Goal: Task Accomplishment & Management: Complete application form

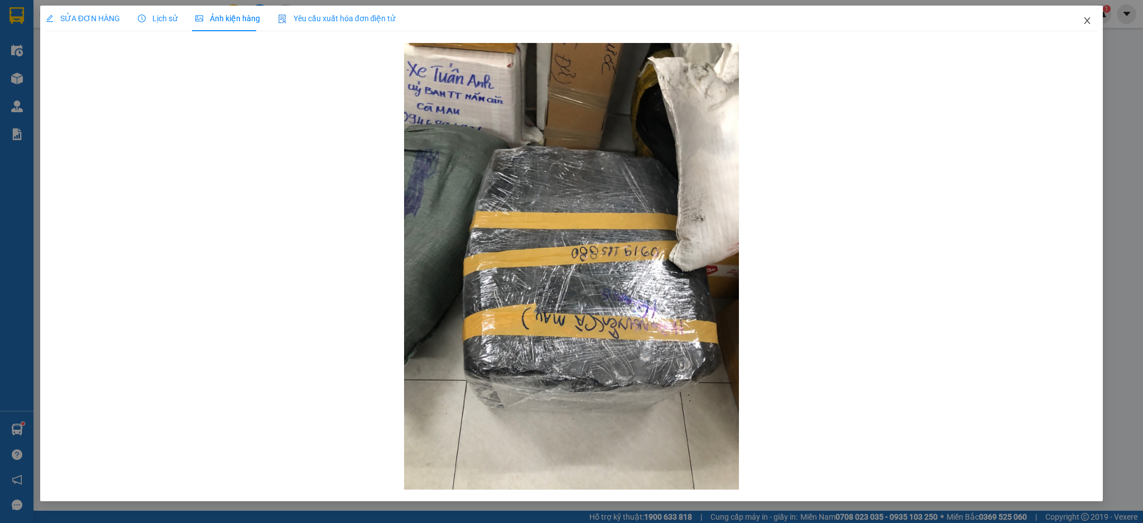
click at [1095, 29] on span "Close" at bounding box center [1087, 21] width 31 height 31
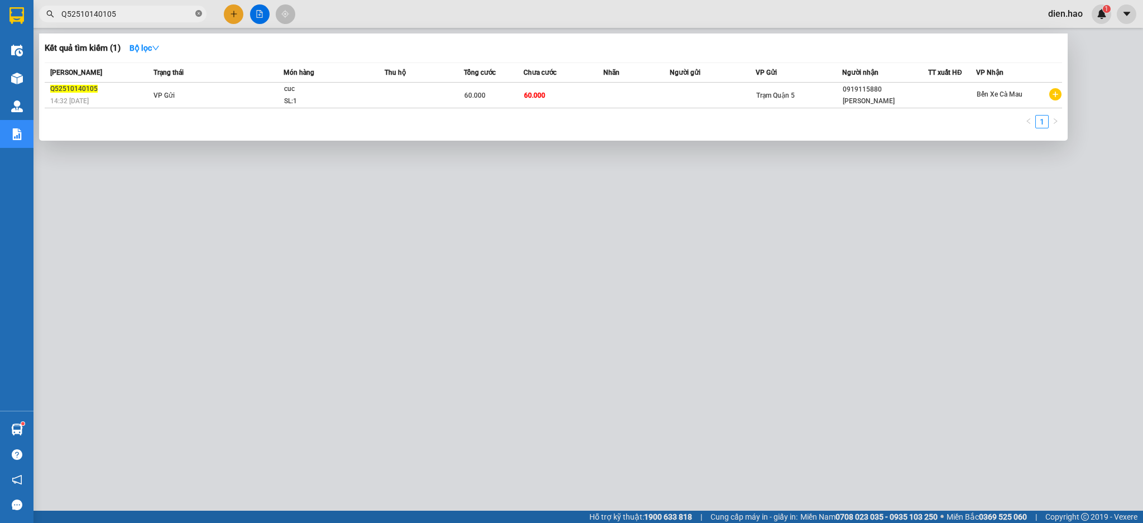
click at [198, 13] on icon "close-circle" at bounding box center [198, 13] width 7 height 7
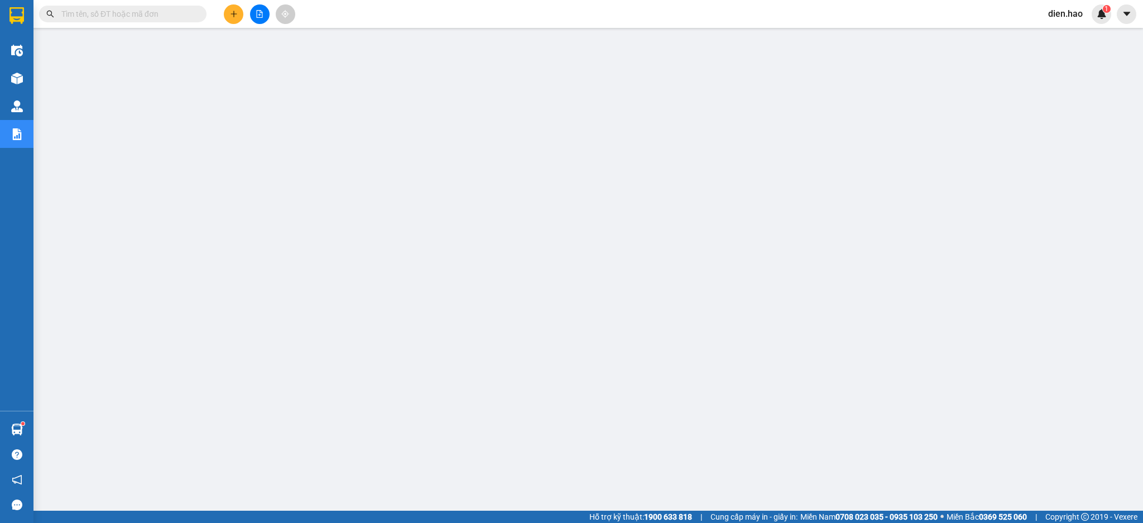
click at [160, 15] on input "text" at bounding box center [127, 14] width 132 height 12
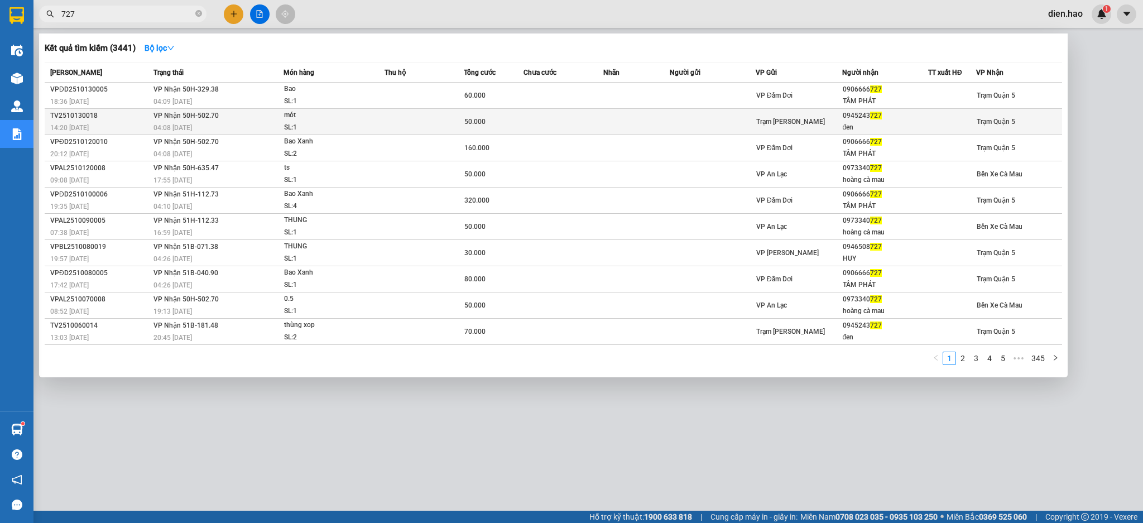
type input "727"
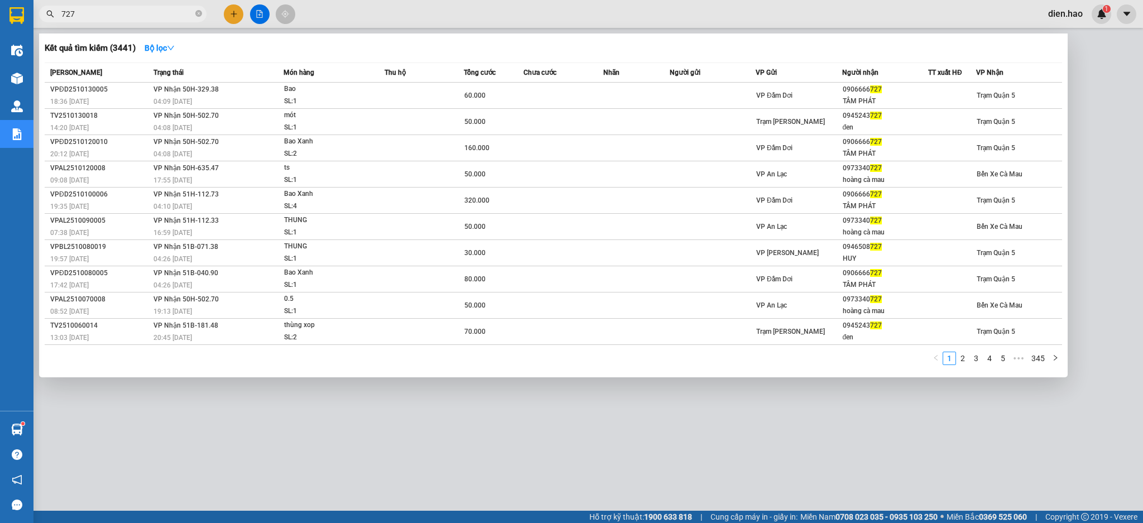
click at [351, 121] on div "mót" at bounding box center [326, 115] width 84 height 12
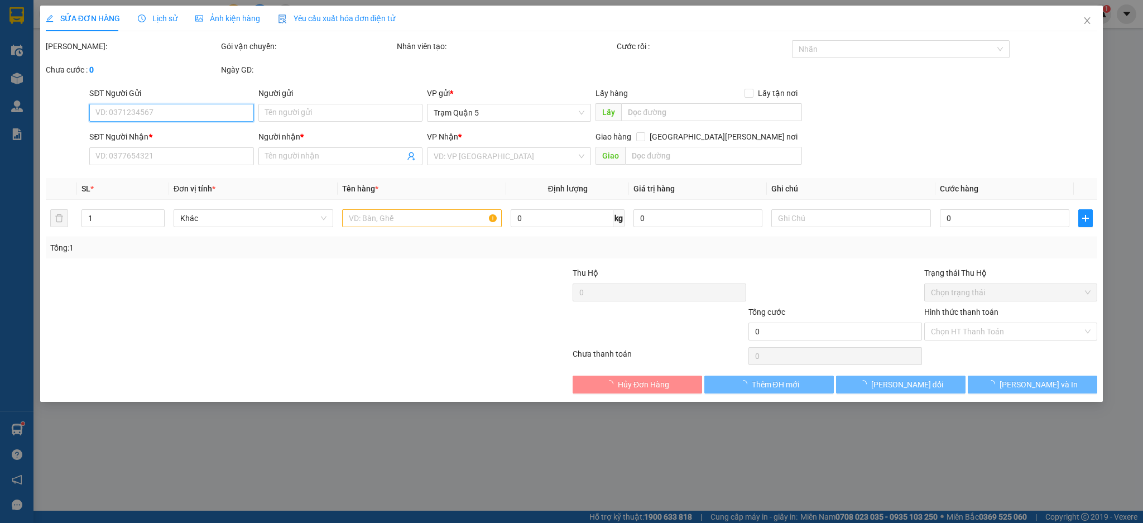
type input "0945243727"
type input "đen"
type input "50.000"
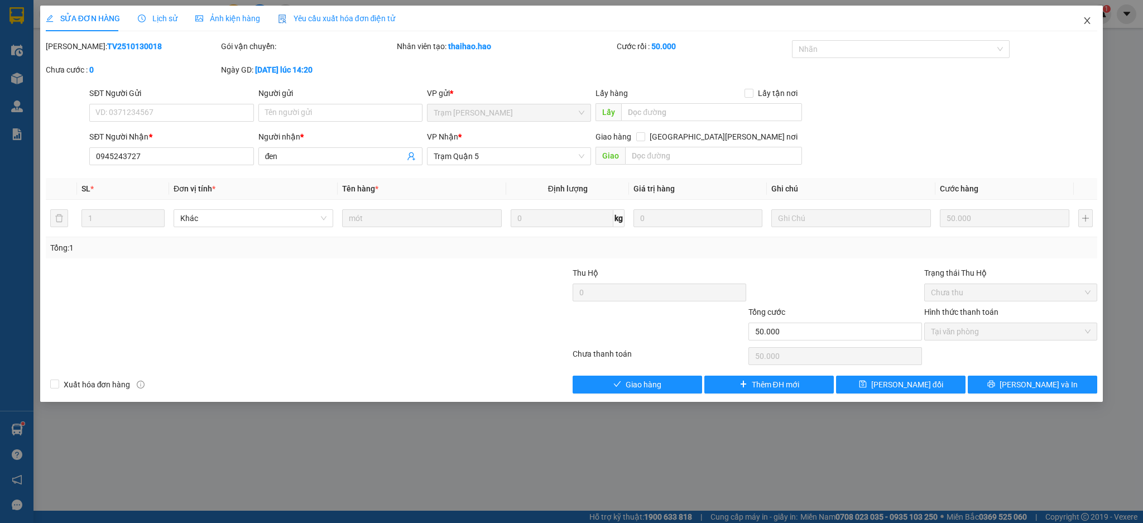
click at [1092, 25] on icon "close" at bounding box center [1087, 20] width 9 height 9
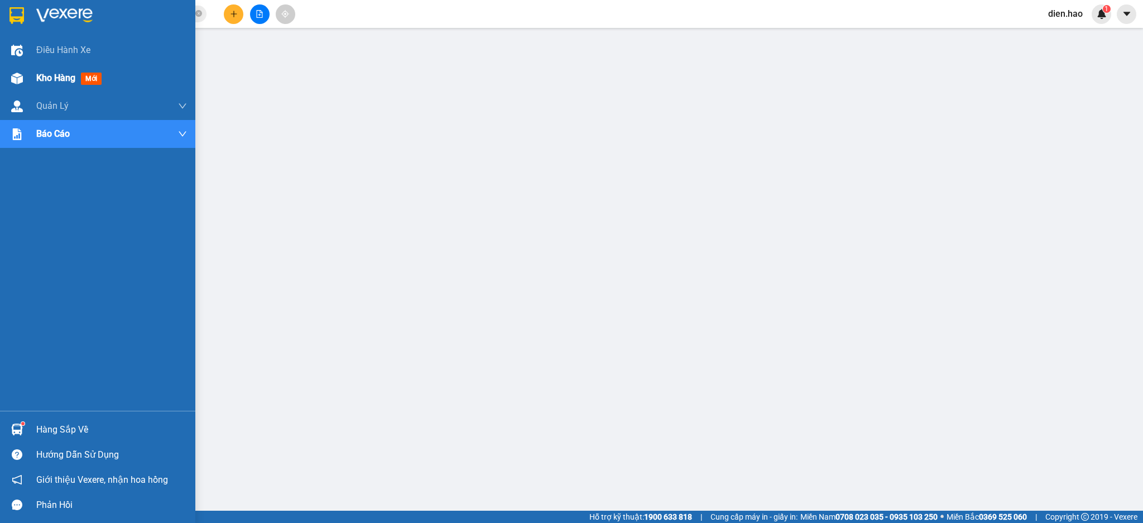
click at [37, 68] on div "Kho hàng mới" at bounding box center [111, 78] width 151 height 28
click at [38, 68] on div "Kho hàng mới" at bounding box center [111, 78] width 151 height 28
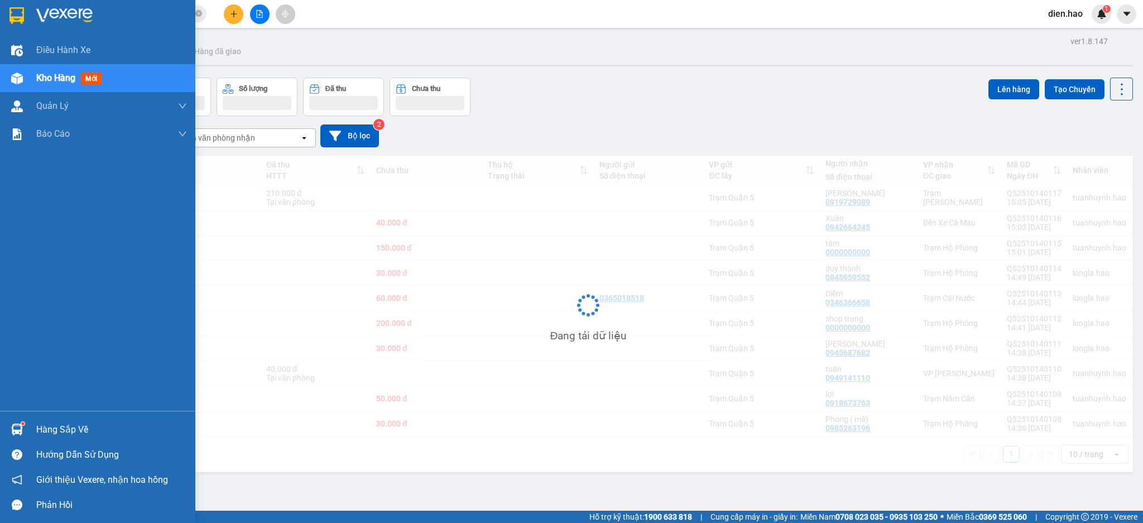
click at [38, 68] on div "Kho hàng mới" at bounding box center [111, 78] width 151 height 28
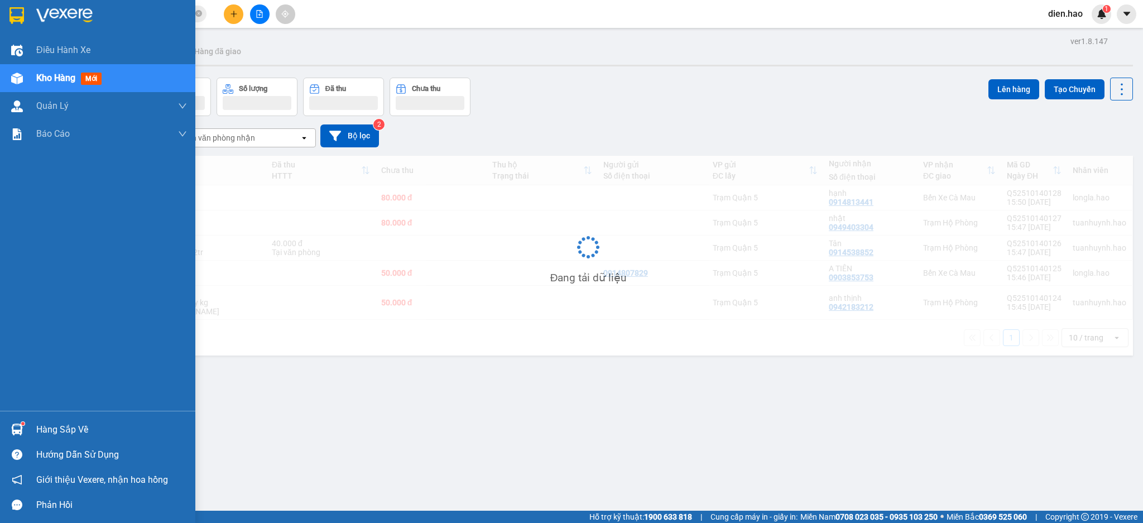
click at [38, 68] on div "Kho hàng mới" at bounding box center [111, 78] width 151 height 28
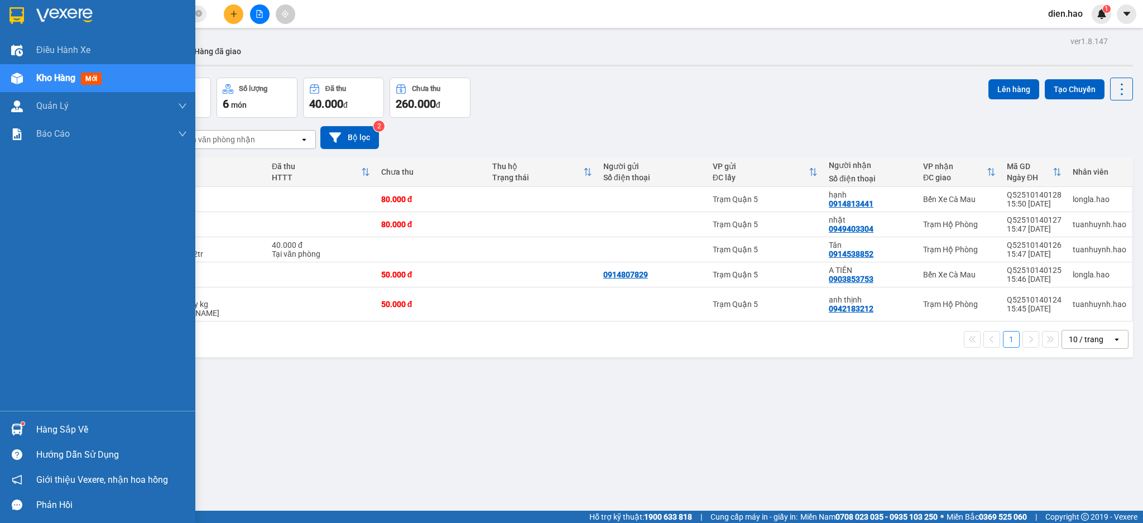
click at [38, 68] on div "Kho hàng mới" at bounding box center [111, 78] width 151 height 28
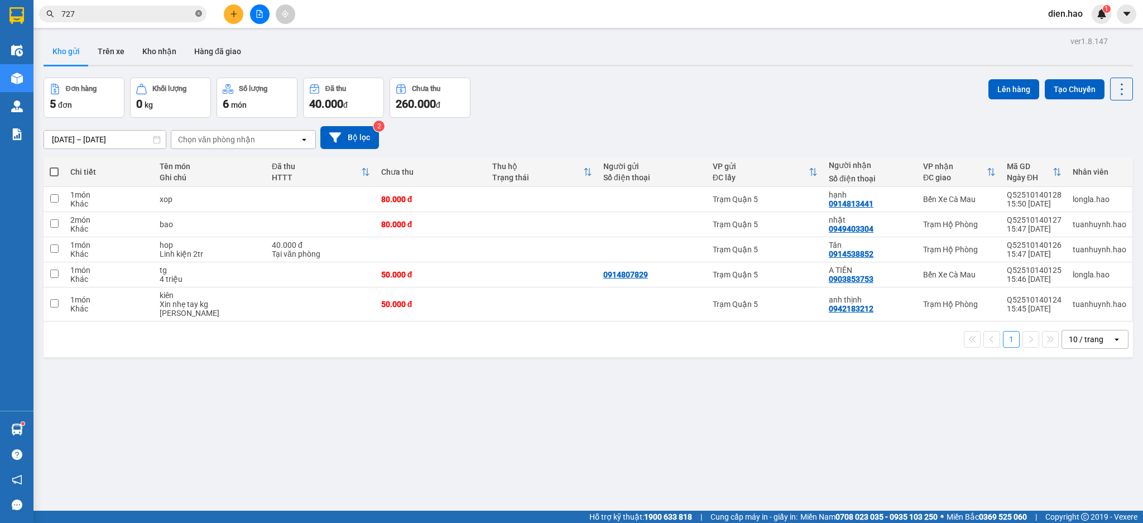
click at [202, 13] on icon "close-circle" at bounding box center [198, 13] width 7 height 7
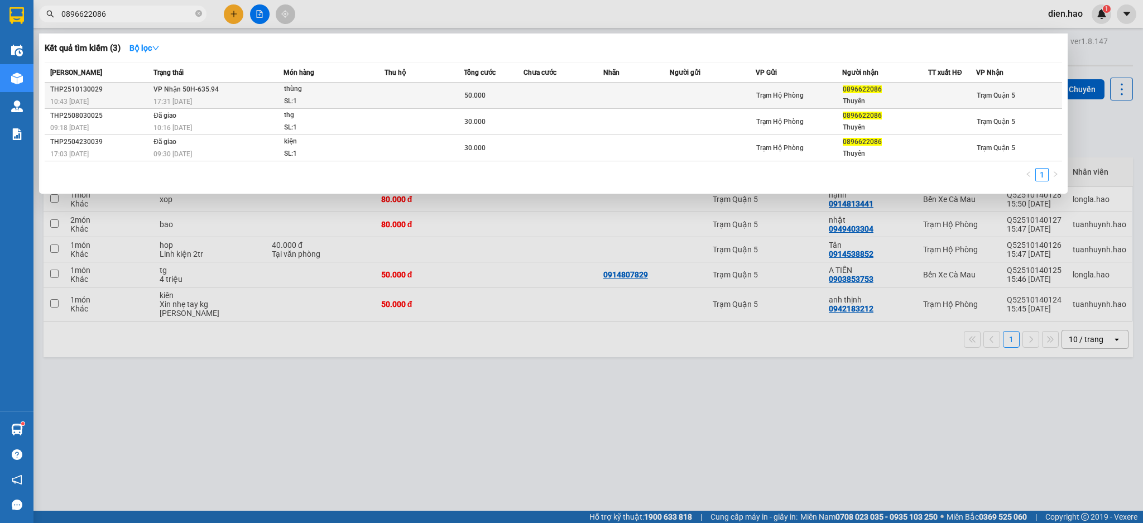
type input "0896622086"
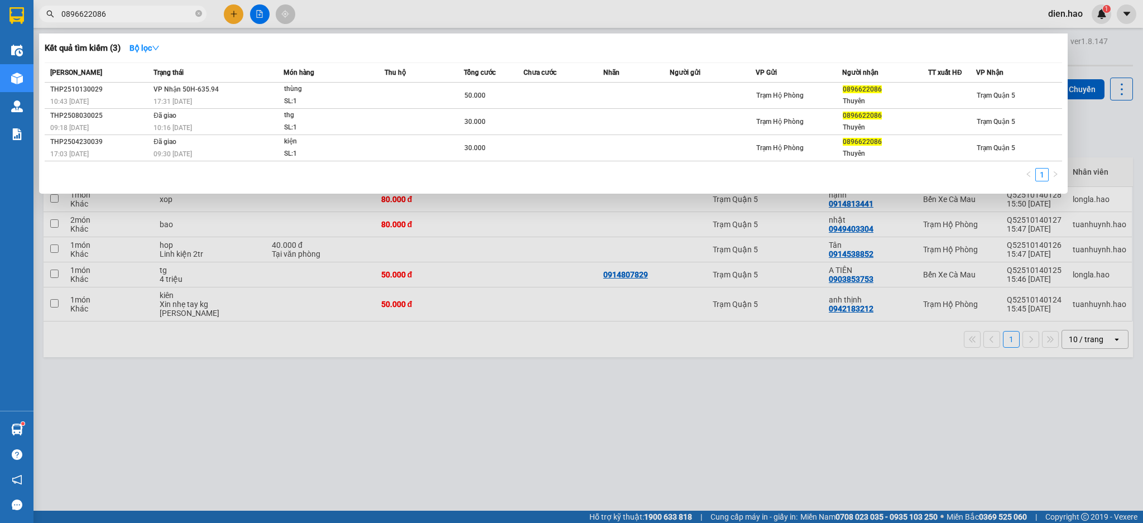
click at [562, 93] on td at bounding box center [564, 96] width 80 height 26
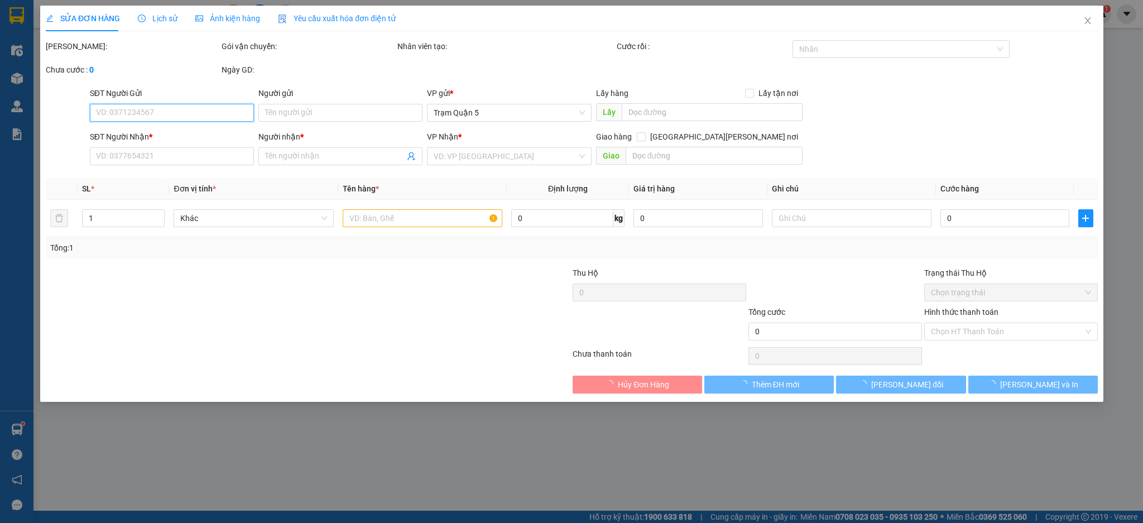
type input "0896622086"
type input "Thuyên"
type input "50.000"
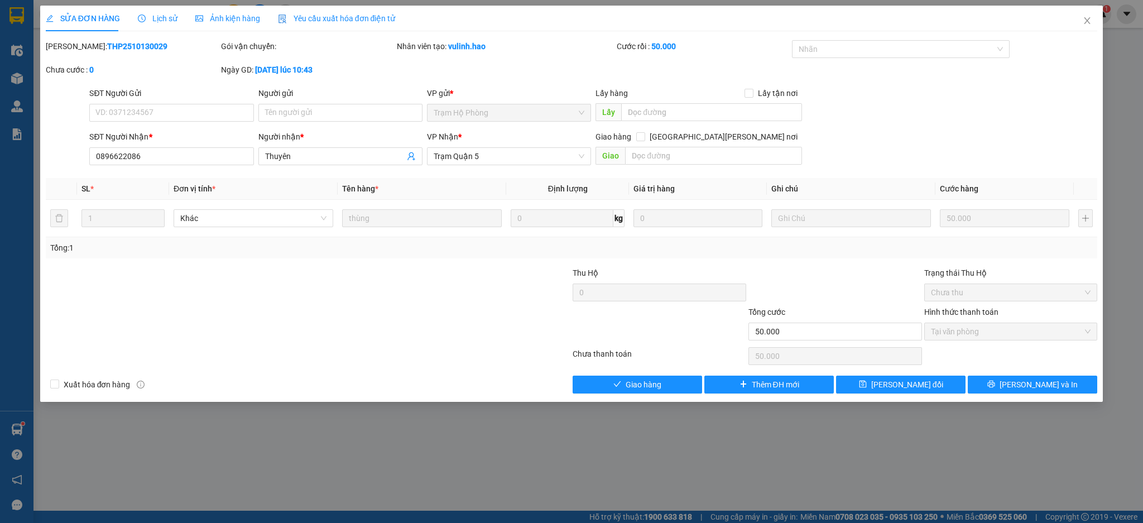
click at [244, 18] on span "Ảnh kiện hàng" at bounding box center [227, 18] width 65 height 9
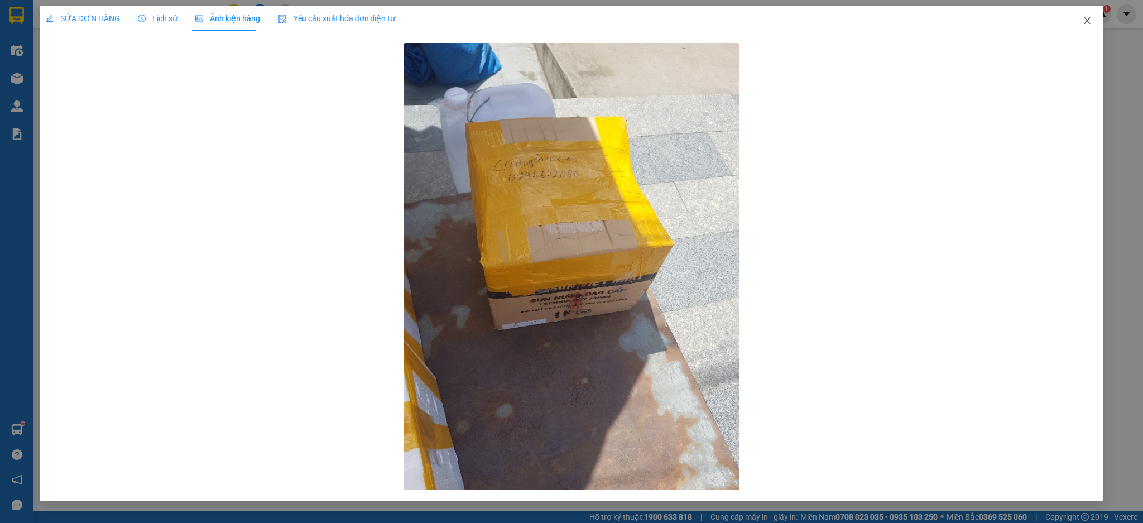
click at [1088, 22] on icon "close" at bounding box center [1087, 20] width 9 height 9
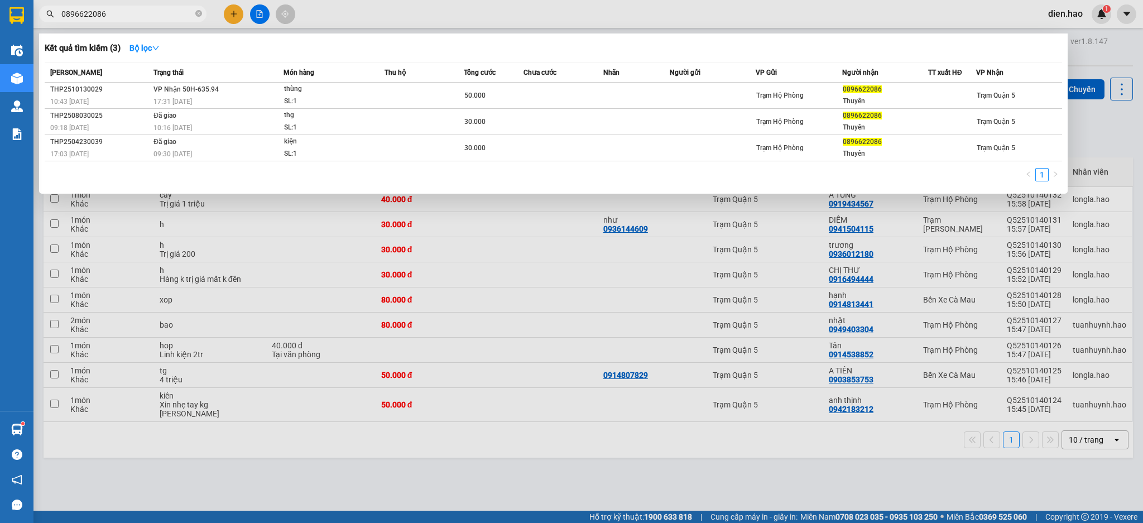
click at [166, 14] on input "0896622086" at bounding box center [127, 14] width 132 height 12
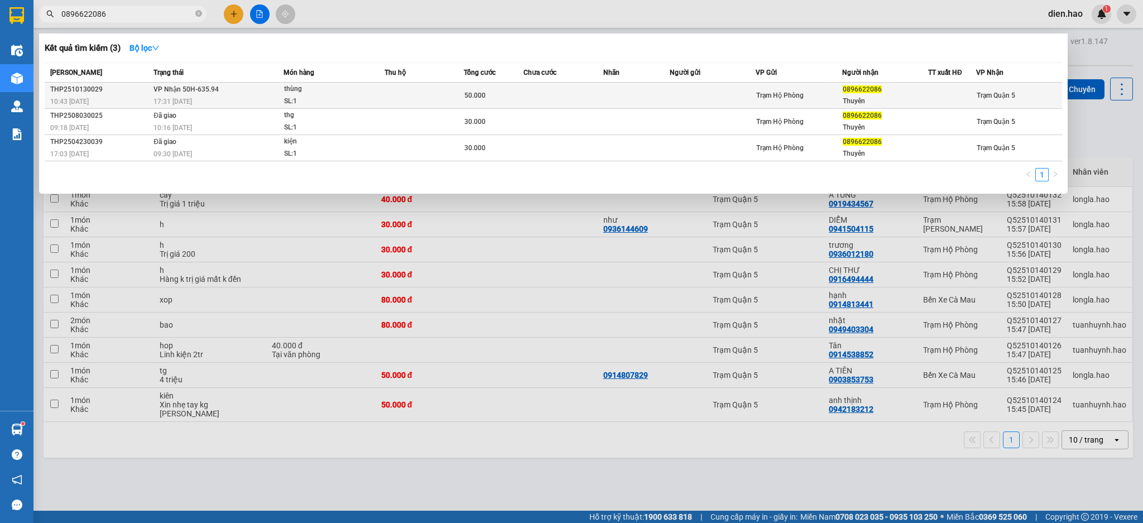
click at [390, 96] on td at bounding box center [425, 96] width 80 height 26
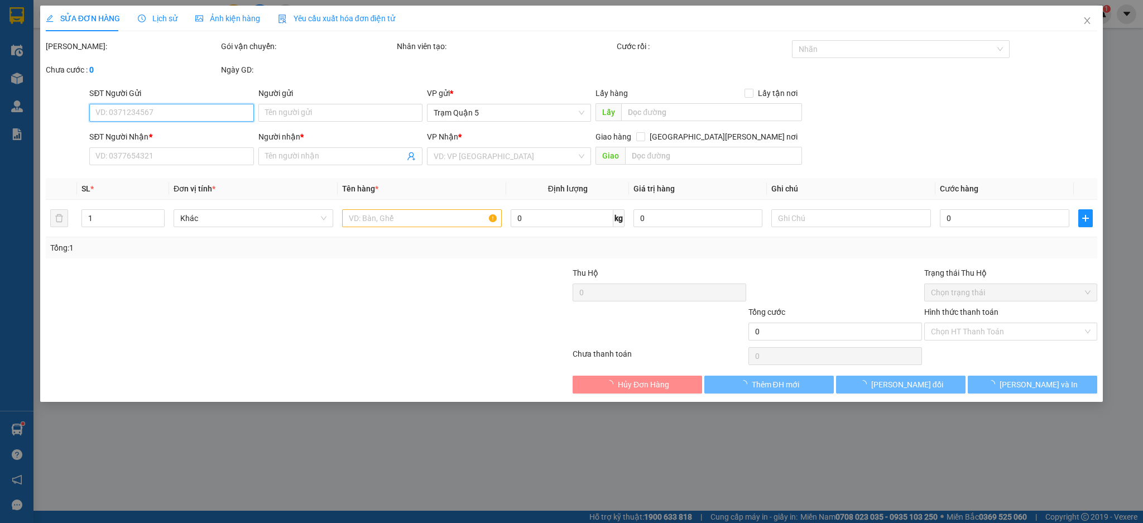
type input "0896622086"
type input "Thuyên"
type input "50.000"
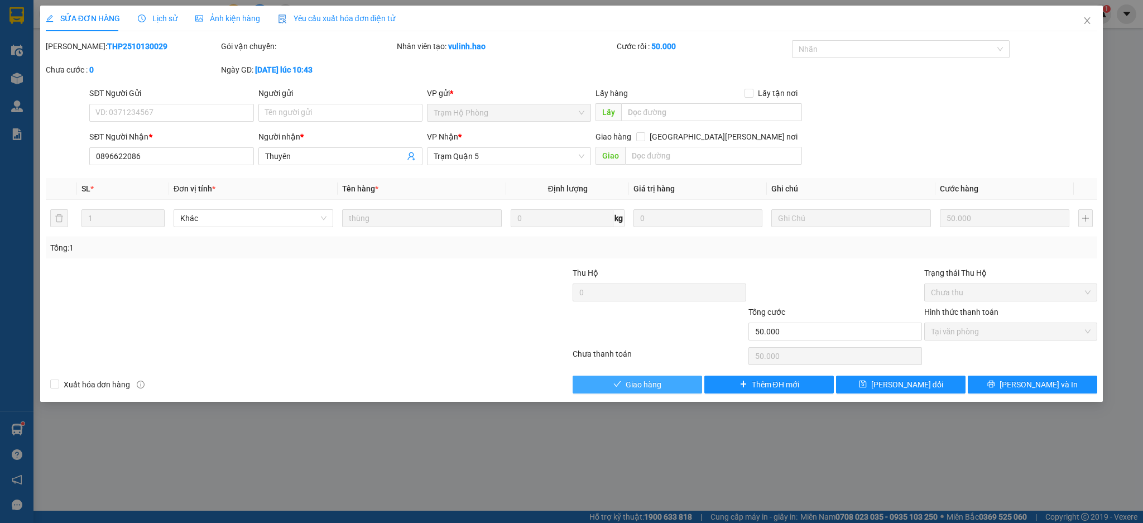
click at [662, 382] on button "Giao hàng" at bounding box center [638, 385] width 130 height 18
type input "0"
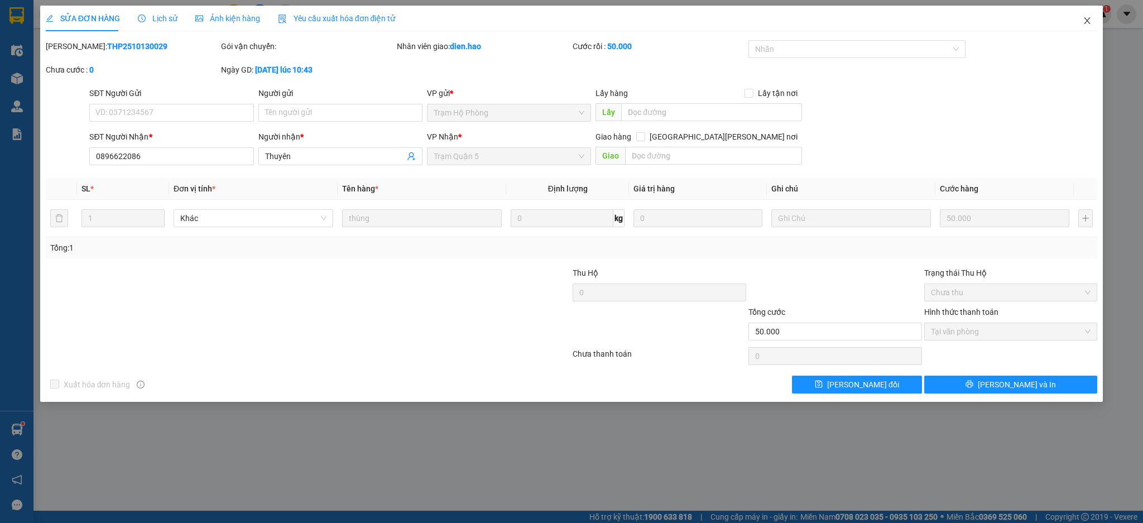
click at [1094, 23] on span "Close" at bounding box center [1087, 21] width 31 height 31
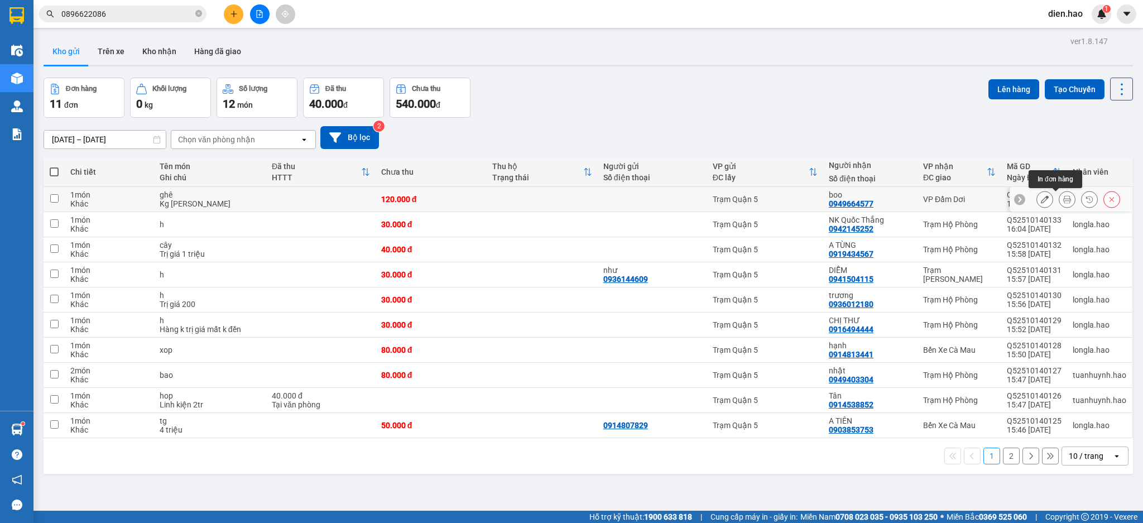
click at [1060, 200] on button at bounding box center [1068, 200] width 16 height 20
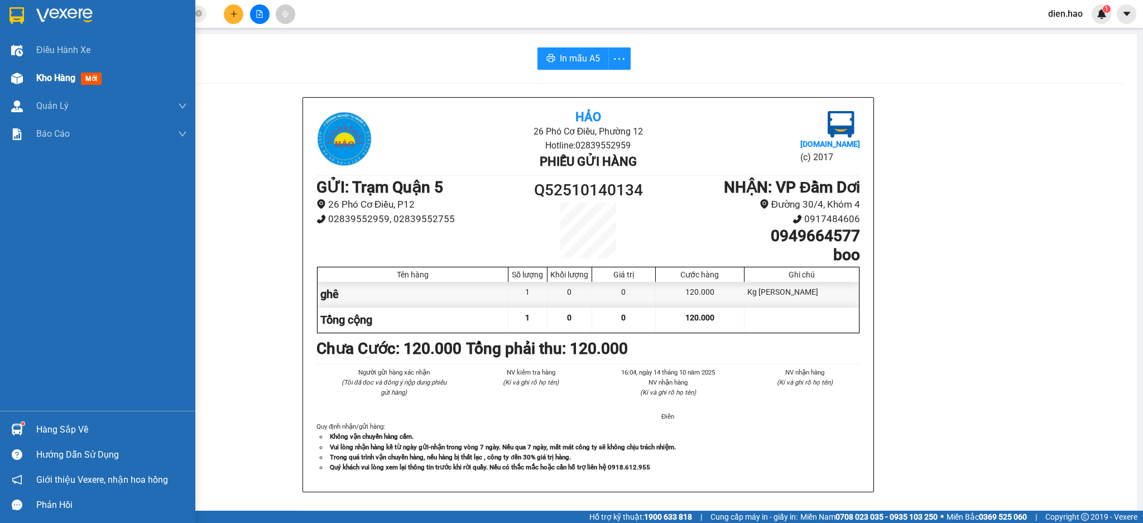
click at [57, 78] on span "Kho hàng" at bounding box center [55, 78] width 39 height 11
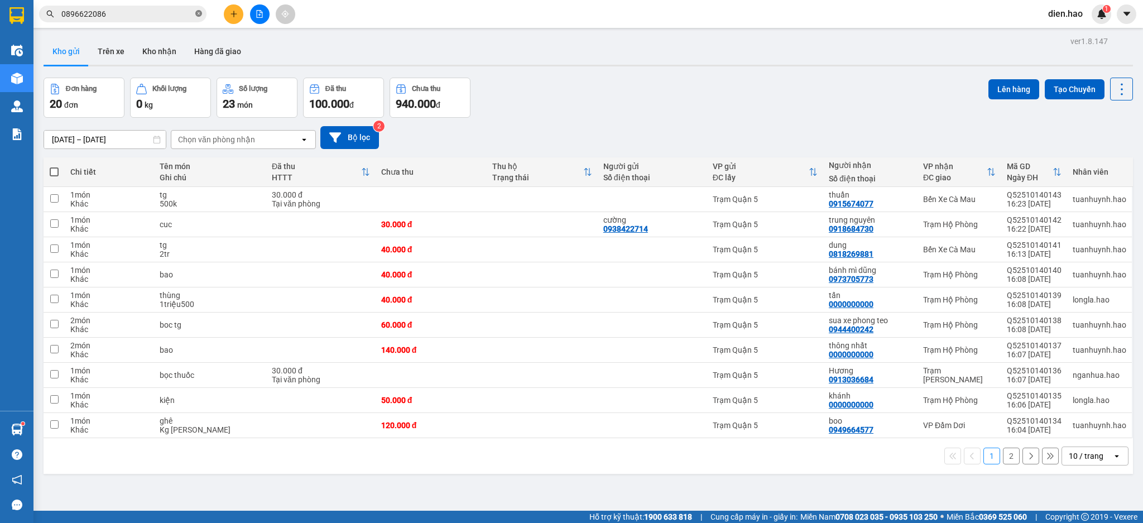
click at [198, 15] on icon "close-circle" at bounding box center [198, 13] width 7 height 7
